Goal: Information Seeking & Learning: Learn about a topic

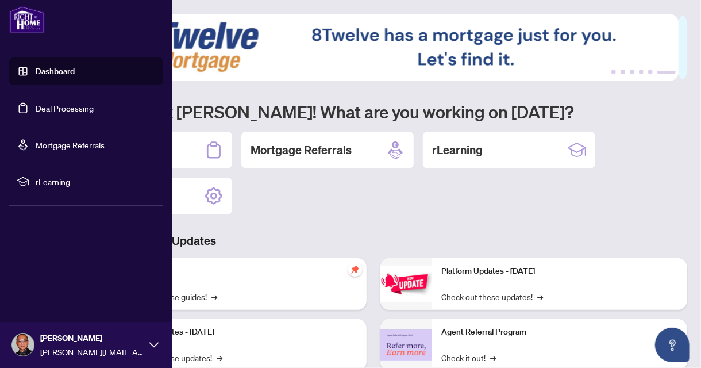
click at [60, 76] on link "Dashboard" at bounding box center [55, 71] width 39 height 10
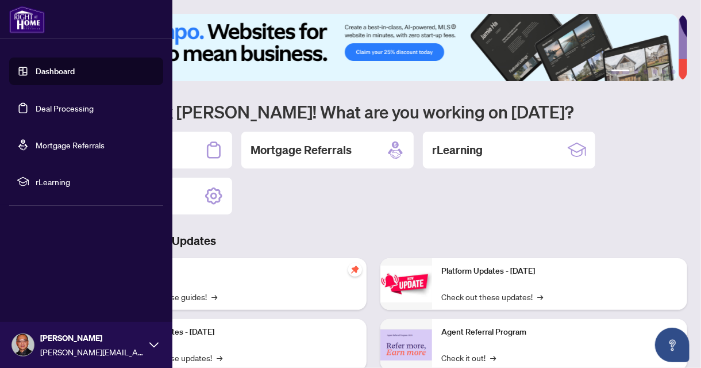
click at [51, 70] on link "Dashboard" at bounding box center [55, 71] width 39 height 10
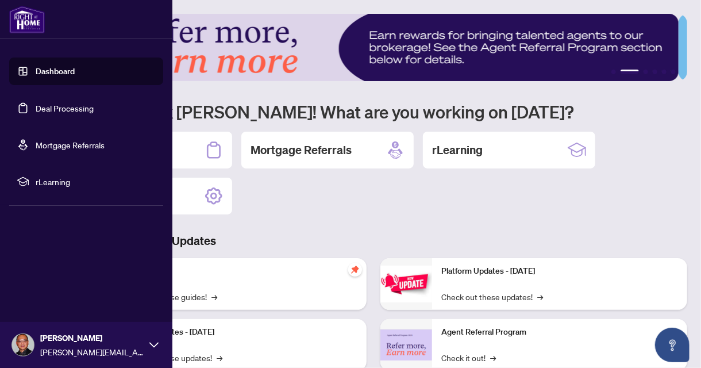
click at [64, 71] on link "Dashboard" at bounding box center [55, 71] width 39 height 10
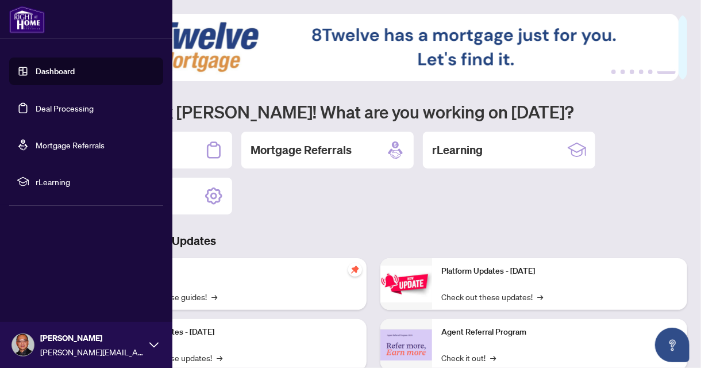
click at [74, 109] on link "Deal Processing" at bounding box center [65, 108] width 58 height 10
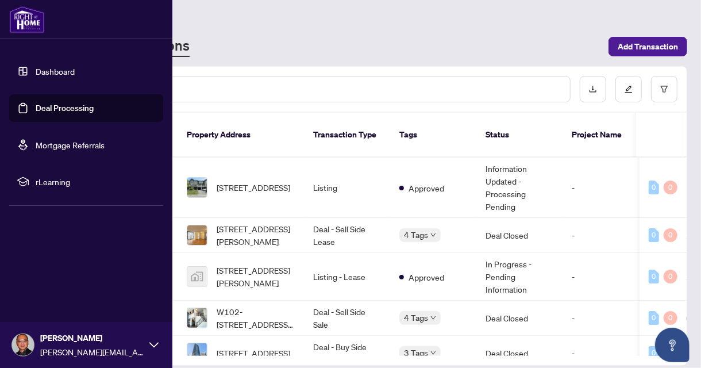
click at [33, 25] on img at bounding box center [27, 20] width 36 height 28
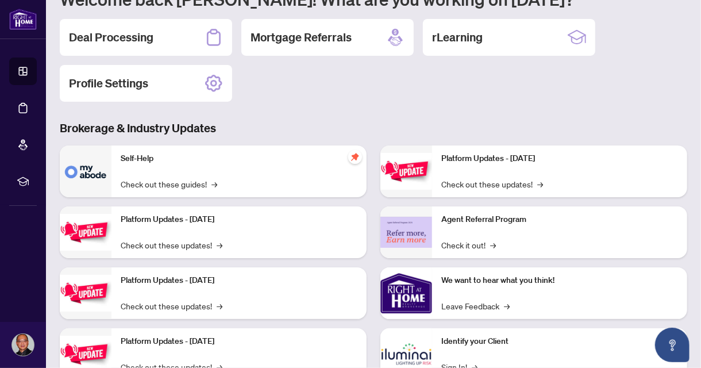
scroll to position [155, 0]
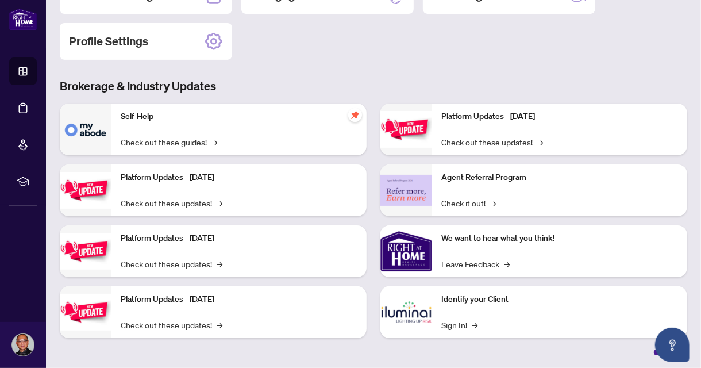
click at [98, 191] on img at bounding box center [86, 190] width 52 height 36
click at [136, 187] on div "Platform Updates - [DATE] Check out these updates! →" at bounding box center [238, 190] width 255 height 52
click at [141, 187] on div "Platform Updates - [DATE] Check out these updates! →" at bounding box center [238, 190] width 255 height 52
click at [193, 140] on link "Check out these guides! →" at bounding box center [169, 142] width 96 height 13
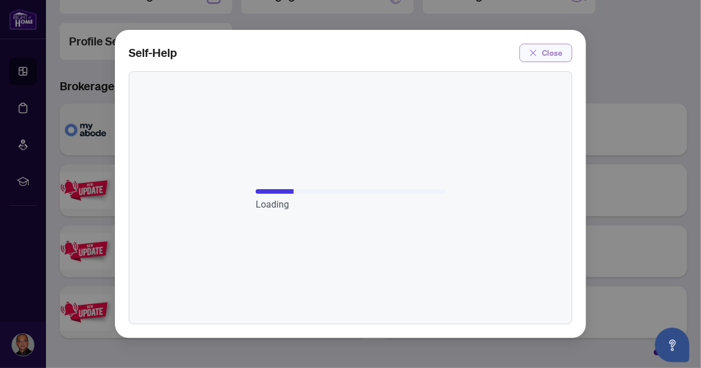
click at [537, 51] on icon "close" at bounding box center [533, 53] width 8 height 8
